Goal: Task Accomplishment & Management: Use online tool/utility

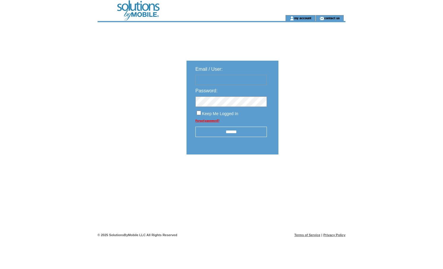
click at [225, 82] on input "text" at bounding box center [230, 80] width 71 height 10
type input "**********"
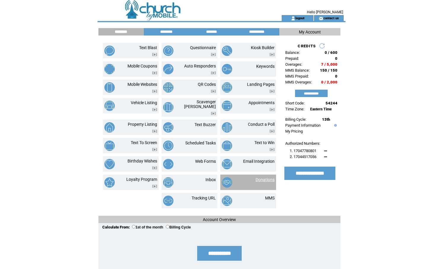
click at [270, 178] on link "Donations" at bounding box center [264, 180] width 19 height 5
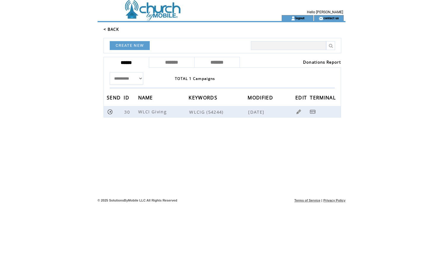
click at [324, 60] on link "Donations Report" at bounding box center [322, 62] width 38 height 5
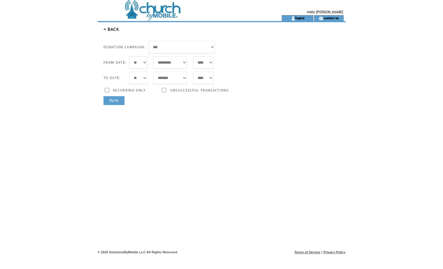
select select "**"
select select "*"
click at [117, 100] on link "RUN" at bounding box center [113, 100] width 21 height 9
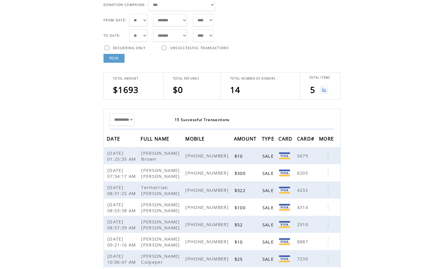
scroll to position [8, 0]
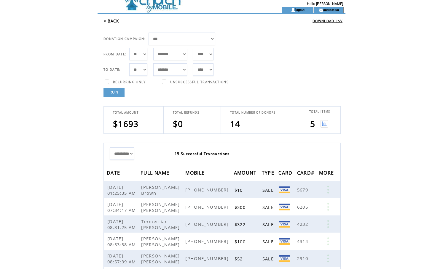
click at [327, 123] on img at bounding box center [323, 123] width 7 height 7
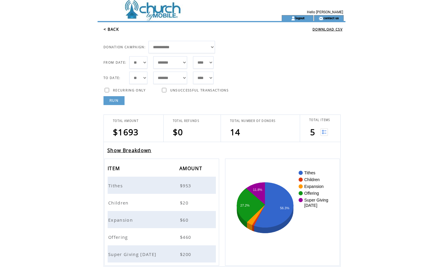
click at [121, 238] on span "Offering" at bounding box center [118, 237] width 21 height 6
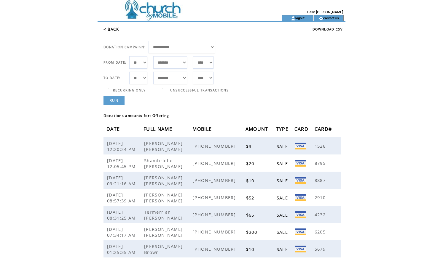
click at [114, 104] on link "RUN" at bounding box center [113, 100] width 21 height 9
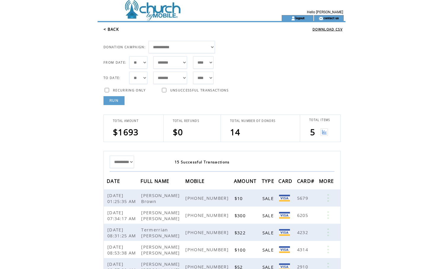
click at [324, 135] on img at bounding box center [323, 132] width 7 height 7
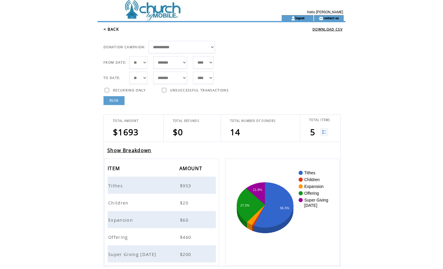
click at [113, 186] on span "Tithes" at bounding box center [116, 186] width 16 height 6
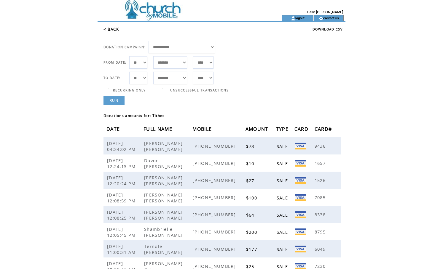
click at [111, 104] on link "RUN" at bounding box center [113, 100] width 21 height 9
